Goal: Task Accomplishment & Management: Use online tool/utility

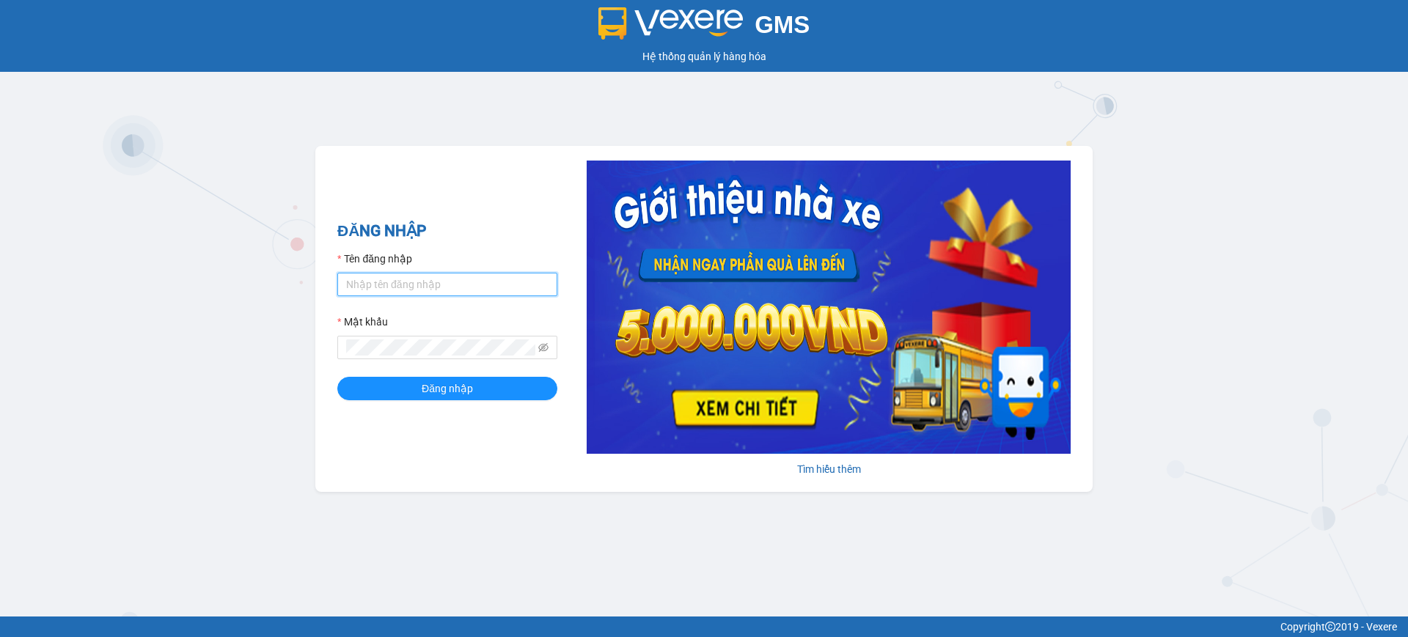
click at [363, 292] on input "Tên đăng nhập" at bounding box center [447, 284] width 220 height 23
type input "vphkvietanh.hkot"
click at [461, 389] on span "Đăng nhập" at bounding box center [447, 388] width 51 height 16
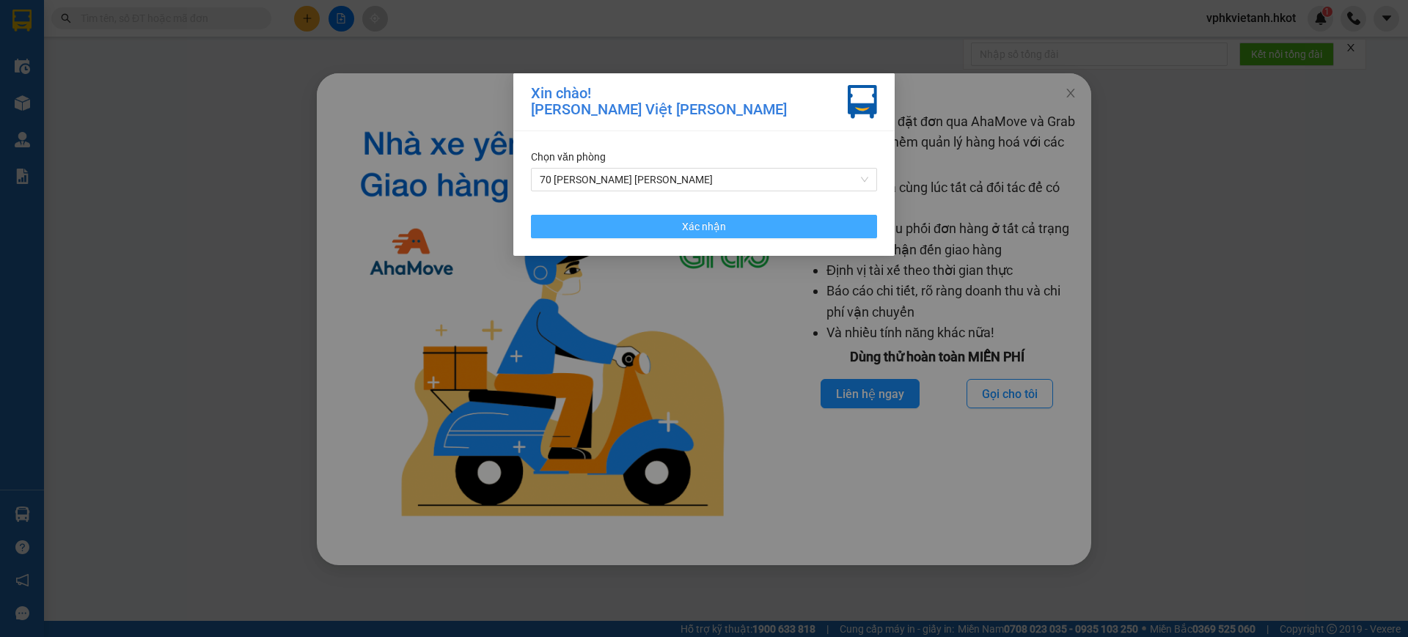
click at [693, 221] on span "Xác nhận" at bounding box center [704, 226] width 44 height 16
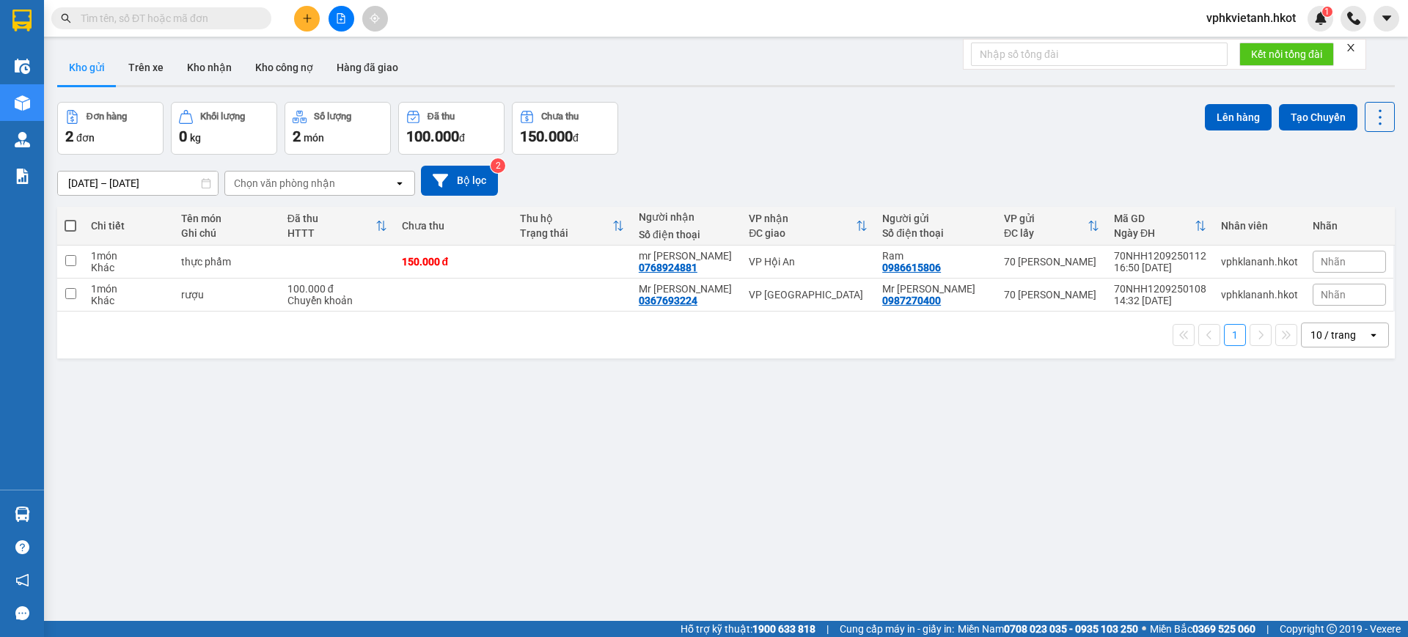
click at [222, 17] on input "text" at bounding box center [167, 18] width 173 height 16
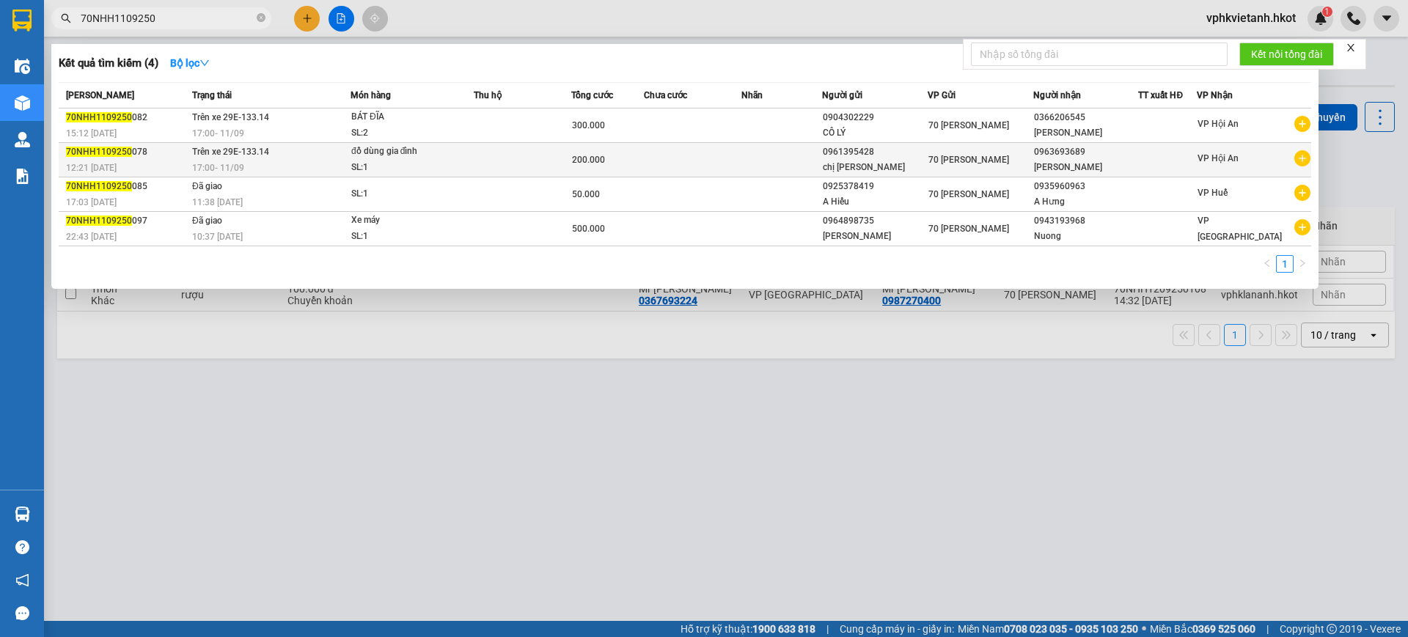
type input "70NHH1109250"
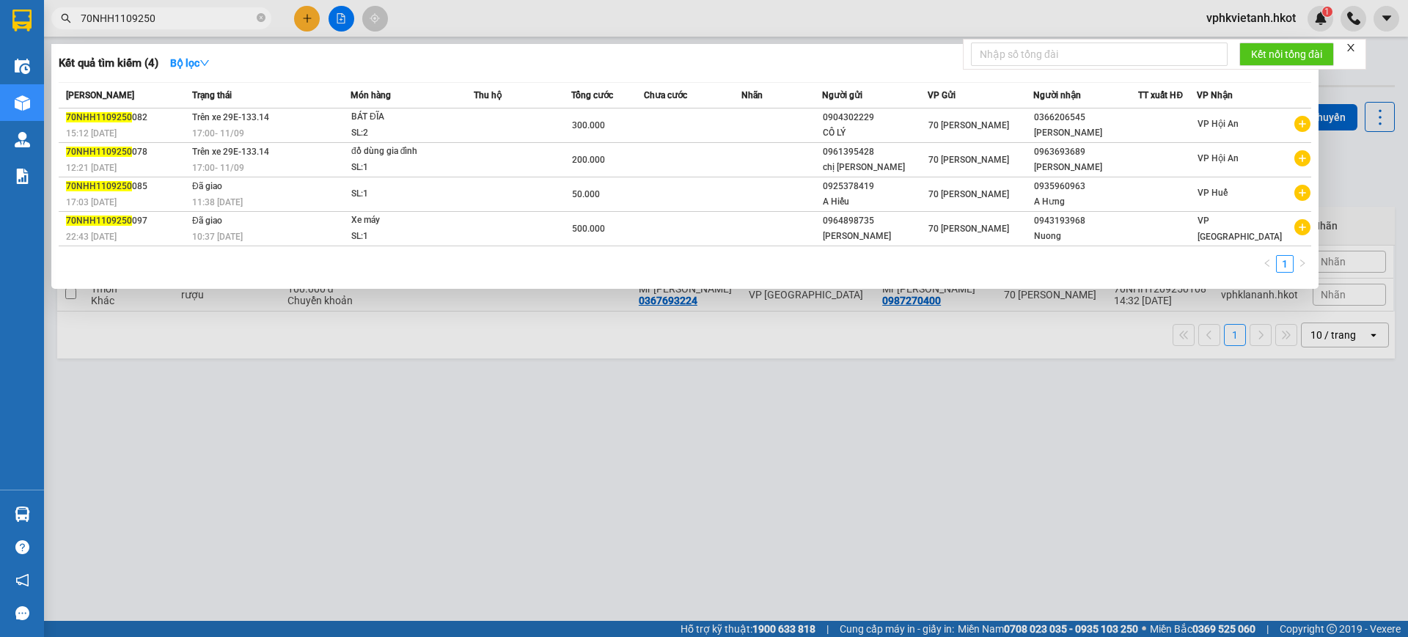
click at [227, 10] on input "70NHH1109250" at bounding box center [167, 18] width 173 height 16
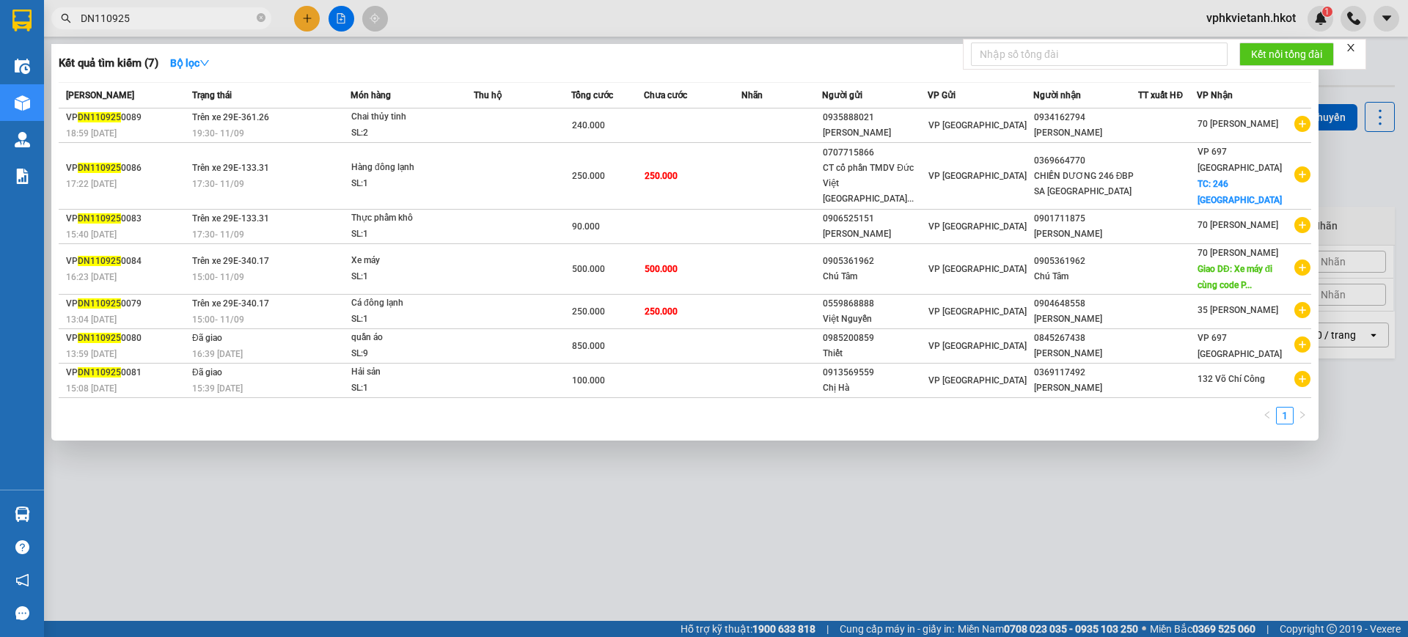
click at [89, 21] on input "DN110925" at bounding box center [167, 18] width 173 height 16
click at [98, 21] on input "DN110925" at bounding box center [167, 18] width 173 height 16
click at [225, 18] on input "VPDN110925" at bounding box center [167, 18] width 173 height 16
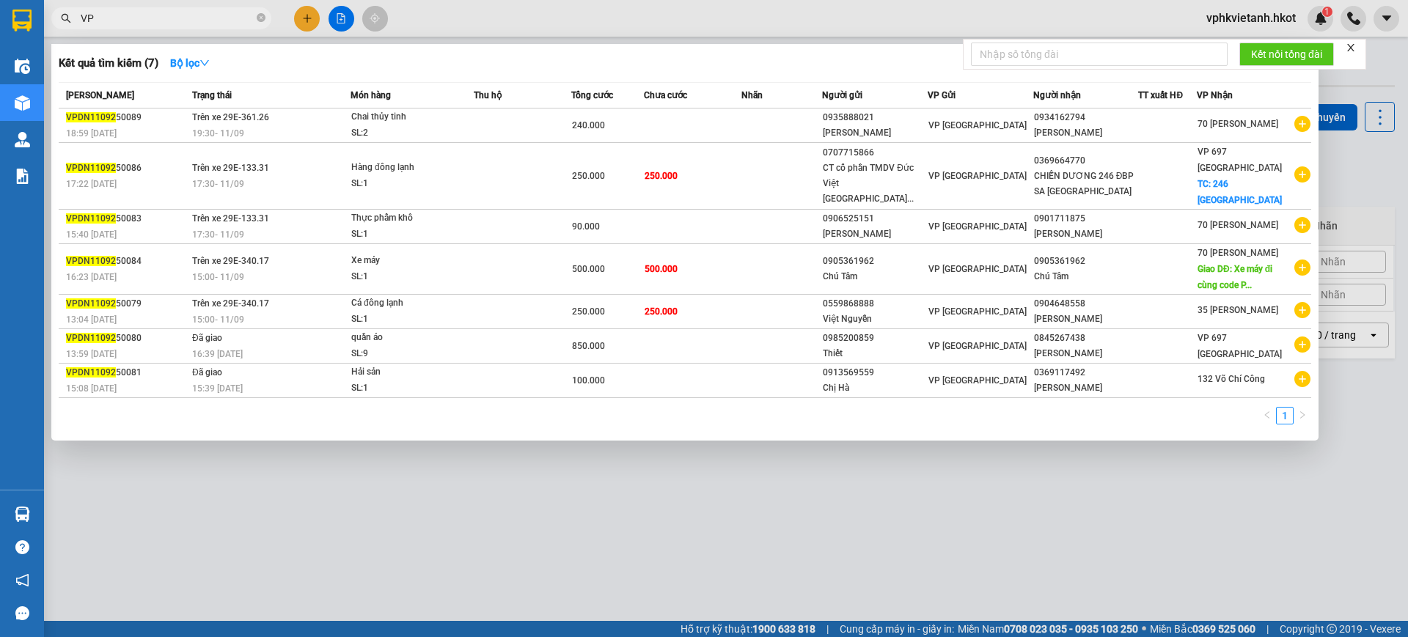
type input "V"
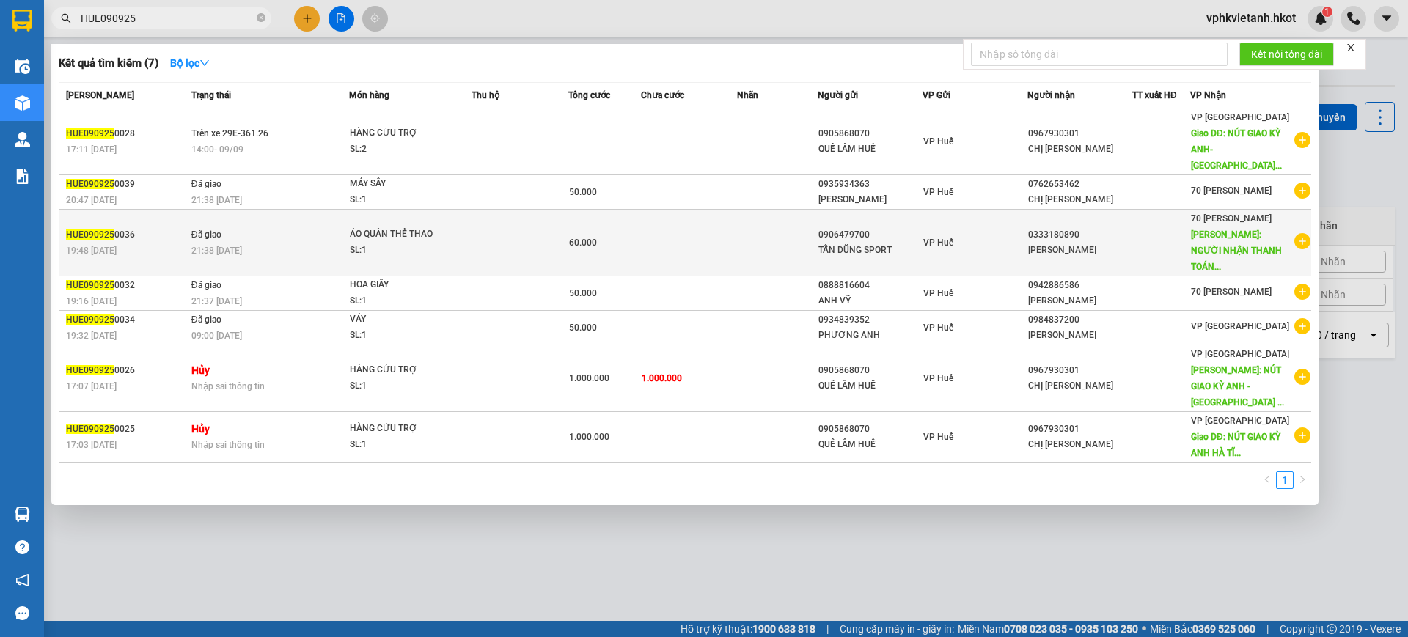
type input "HUE090925"
click at [532, 244] on td at bounding box center [519, 243] width 97 height 67
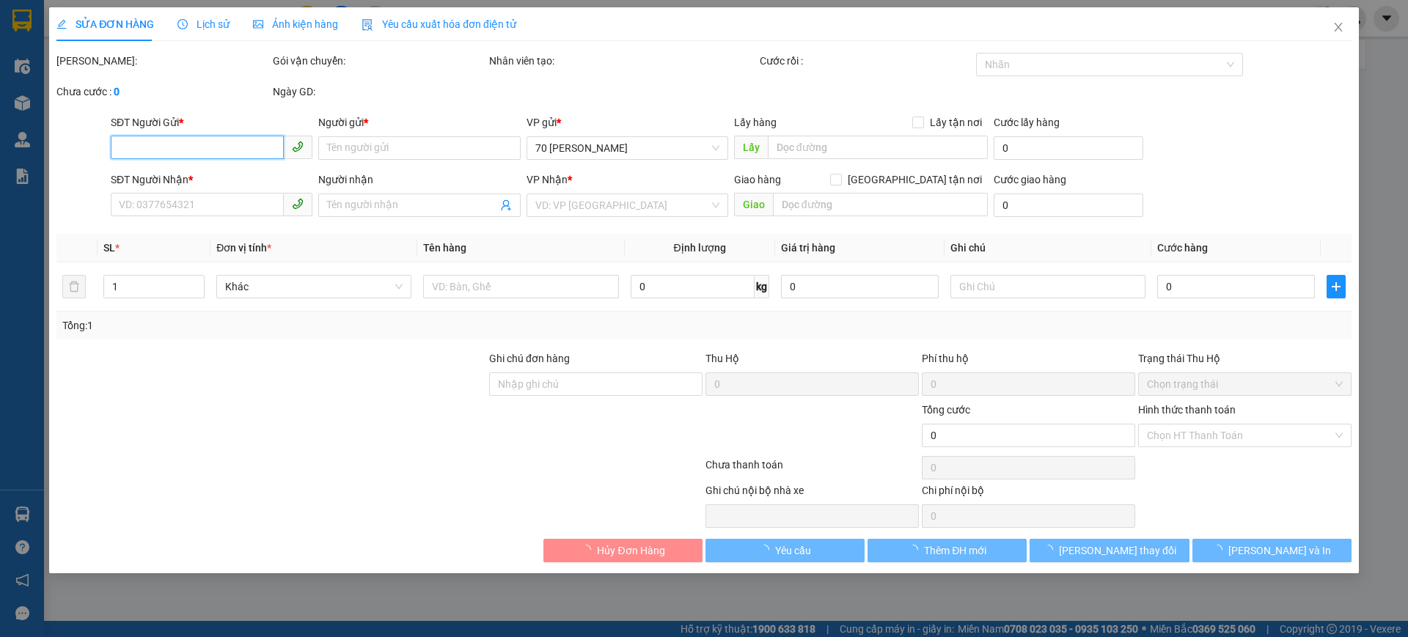
type input "0906479700"
type input "TẤN DŨNG SPORT"
type input "0333180890"
type input "HOÀNG LÂM"
type input "NGƯỜI NHẬN THANH TOÁN CƯỚC"
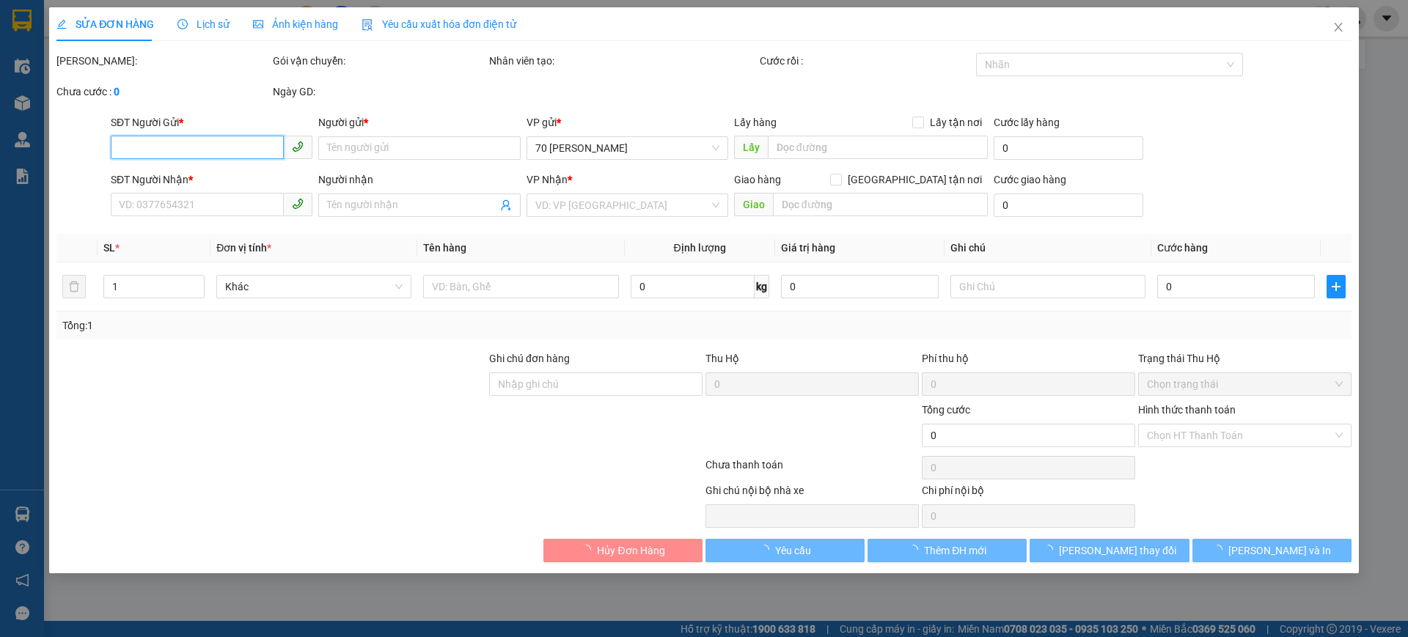
type input "va thu"
type input "60.000"
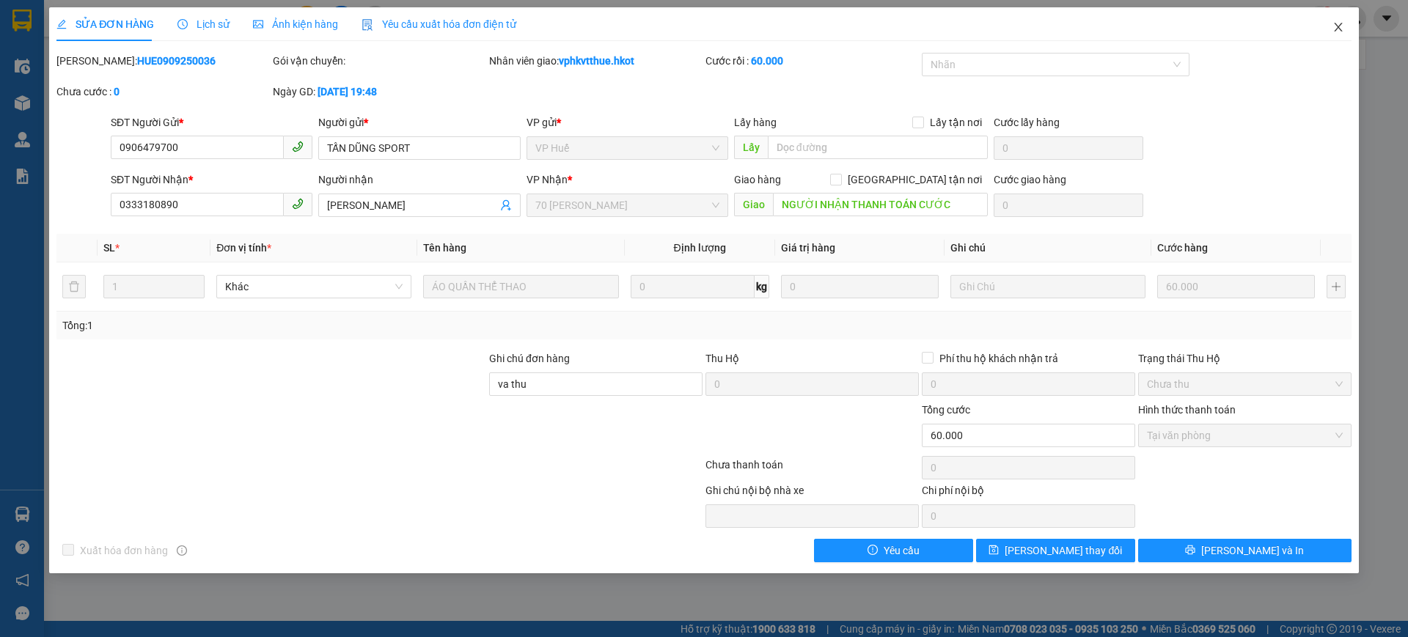
click at [1333, 29] on icon "close" at bounding box center [1338, 27] width 12 height 12
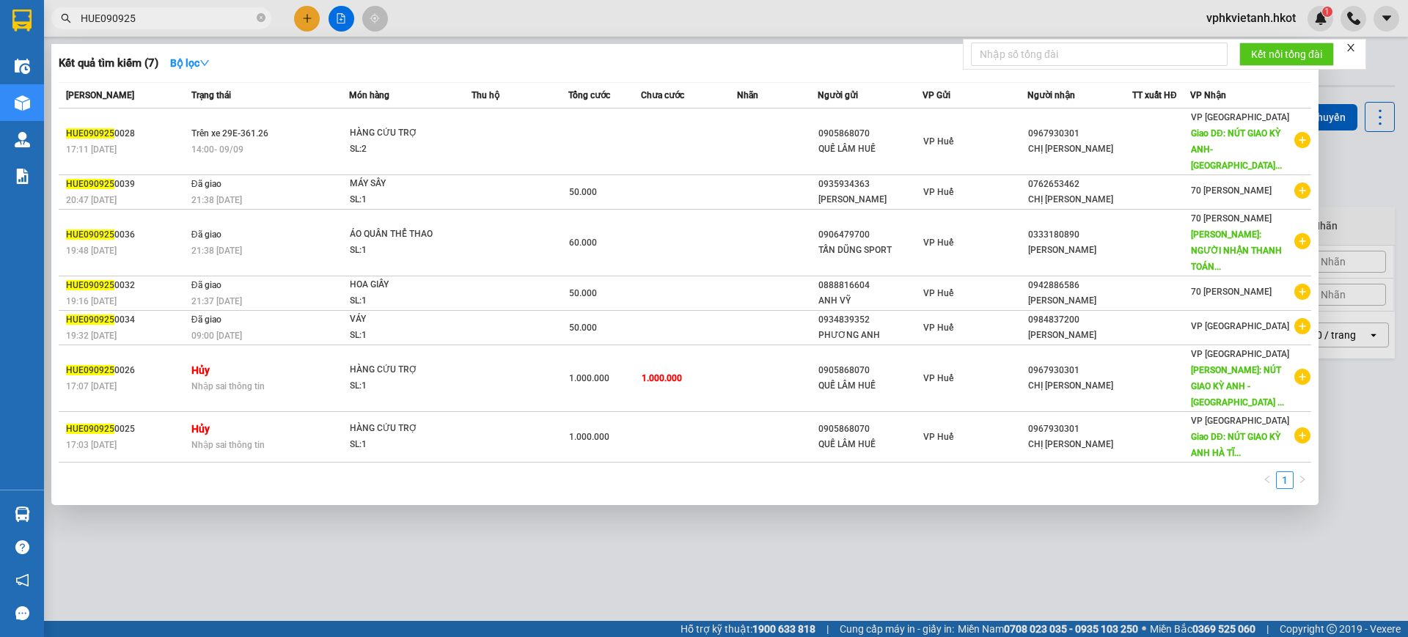
click at [100, 20] on input "HUE090925" at bounding box center [167, 18] width 173 height 16
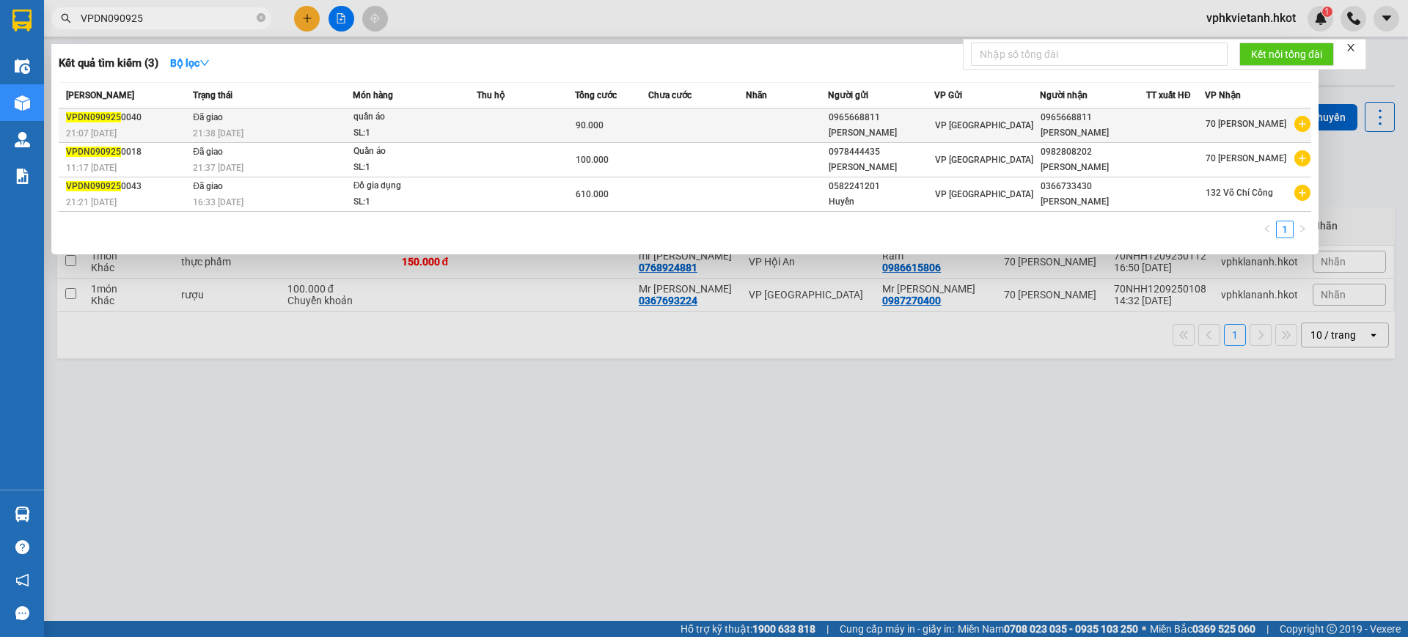
type input "VPDN090925"
